Goal: Task Accomplishment & Management: Manage account settings

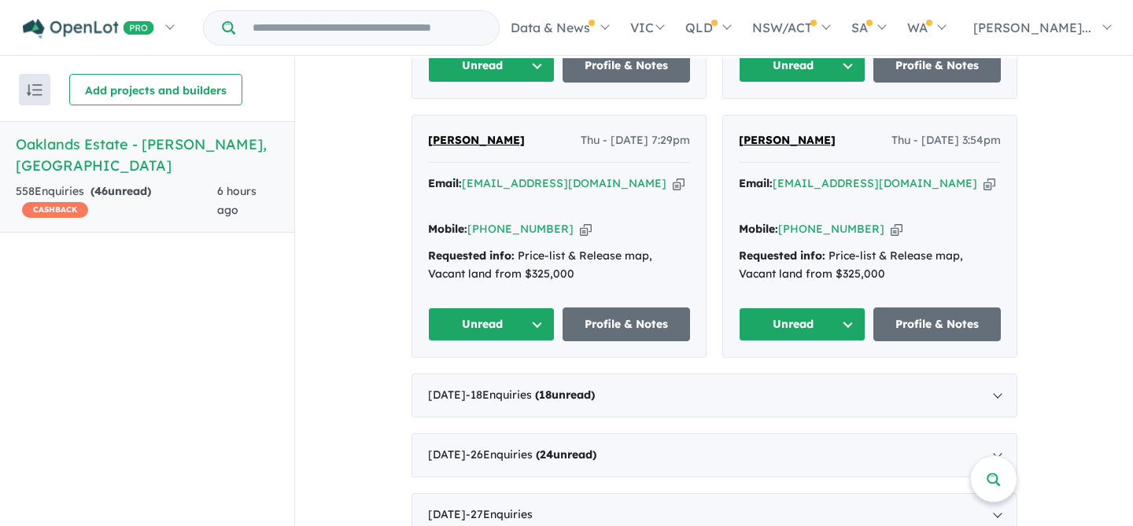
scroll to position [933, 0]
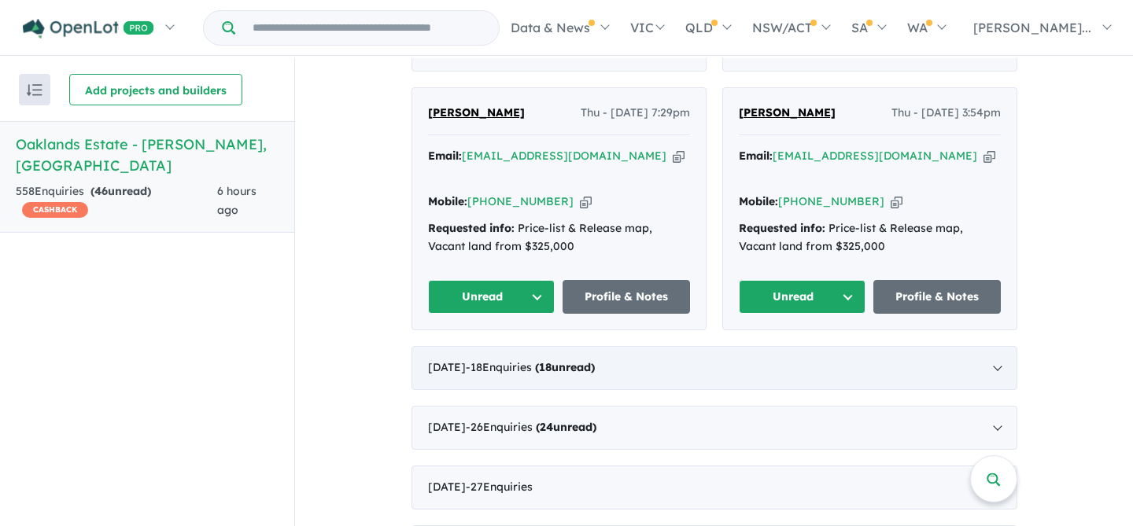
click at [664, 346] on div "[DATE] - 18 Enquir ies ( 18 unread)" at bounding box center [715, 368] width 606 height 44
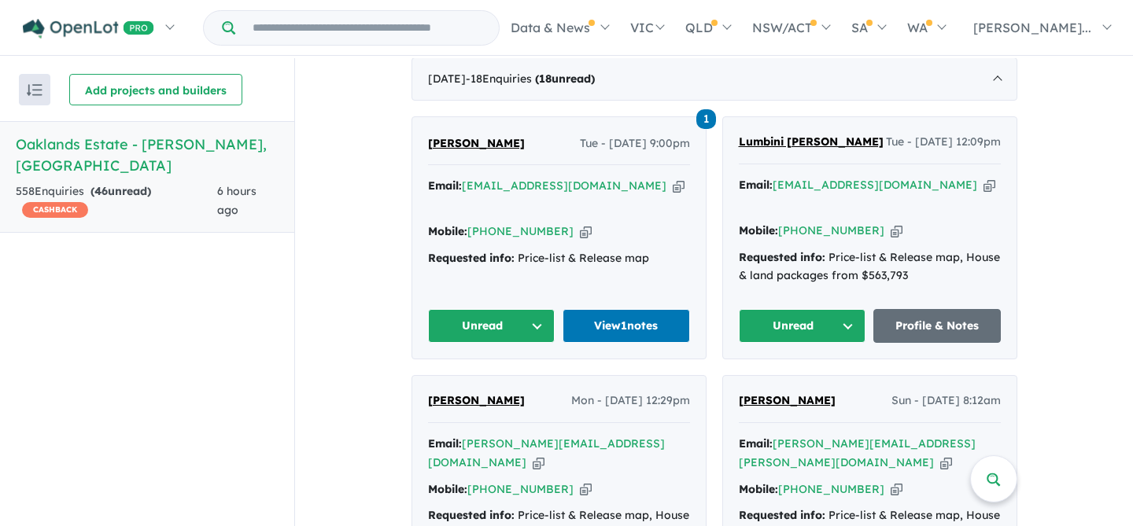
scroll to position [701, 0]
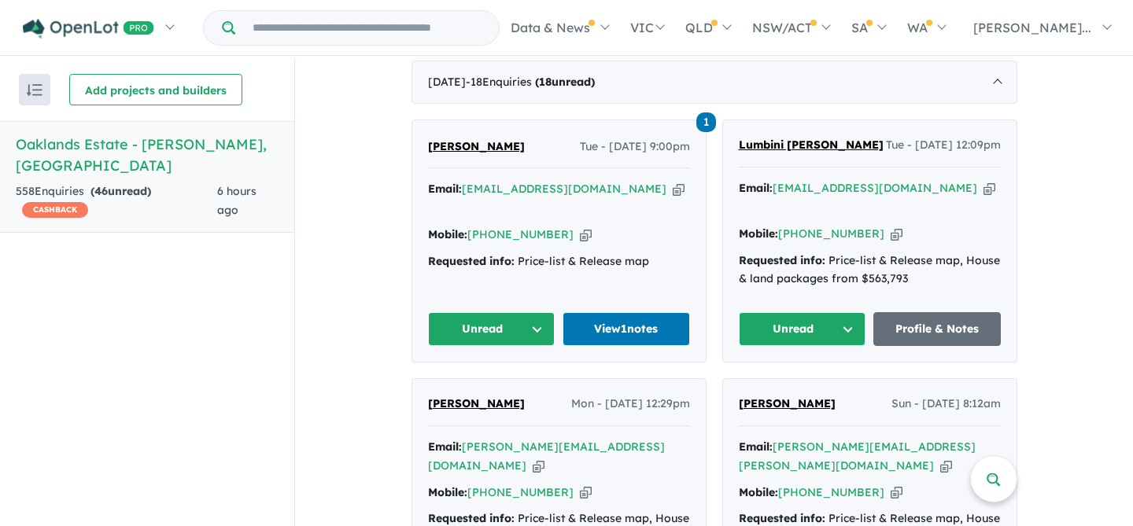
click at [673, 183] on icon "button" at bounding box center [679, 189] width 12 height 17
click at [622, 324] on link "View 1 notes" at bounding box center [626, 329] width 127 height 34
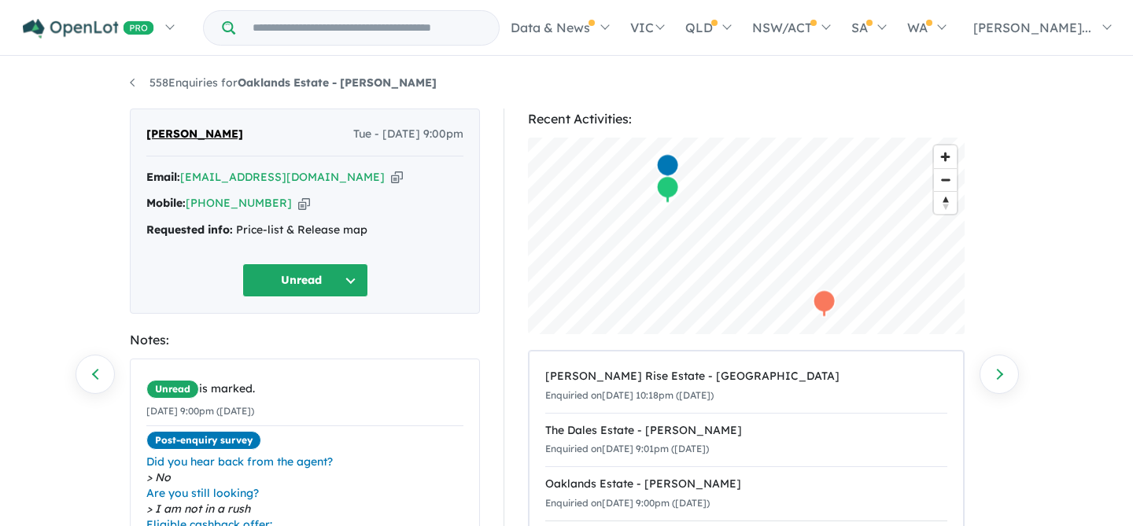
click at [391, 180] on icon "button" at bounding box center [397, 177] width 12 height 17
